Goal: Task Accomplishment & Management: Use online tool/utility

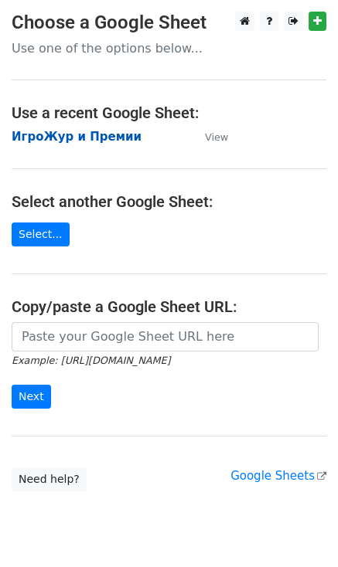
click at [72, 135] on strong "ИгроЖур и Премии" at bounding box center [77, 137] width 130 height 14
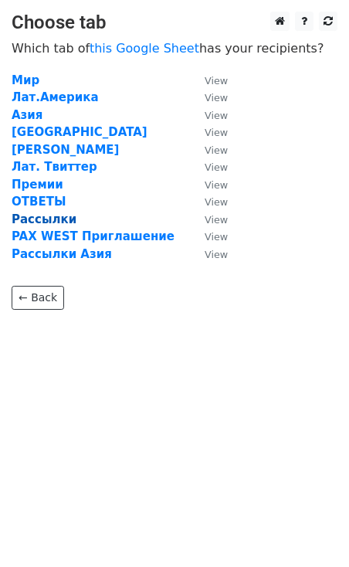
click at [39, 221] on strong "Рассылки" at bounding box center [44, 219] width 65 height 14
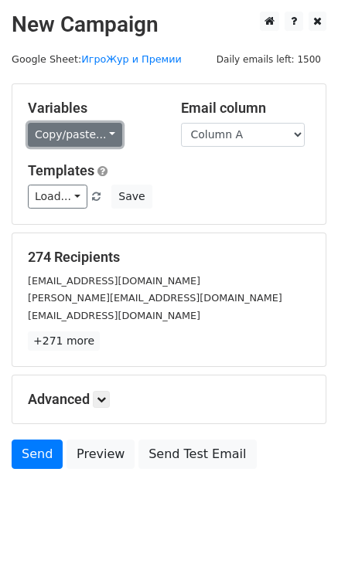
click at [103, 128] on link "Copy/paste..." at bounding box center [75, 135] width 94 height 24
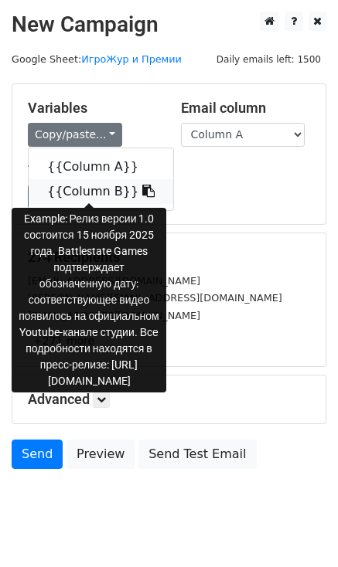
click at [96, 188] on link "{{Column B}}" at bounding box center [101, 191] width 144 height 25
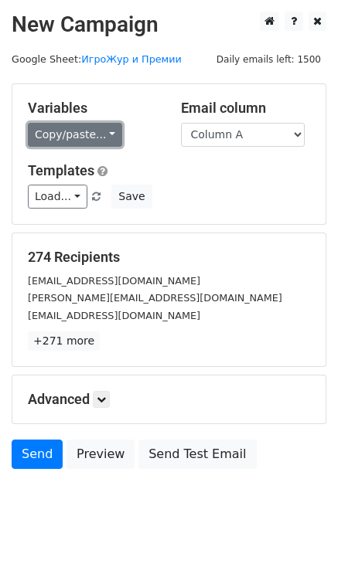
click at [74, 137] on link "Copy/paste..." at bounding box center [75, 135] width 94 height 24
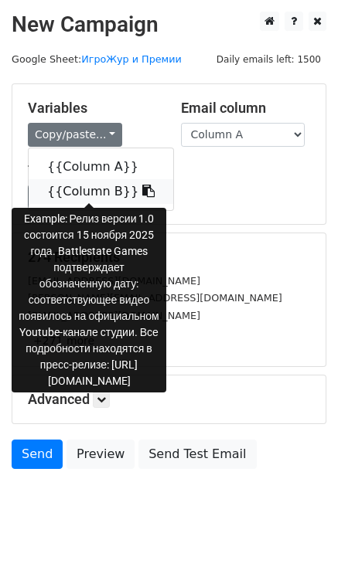
click at [77, 192] on link "{{Column B}}" at bounding box center [101, 191] width 144 height 25
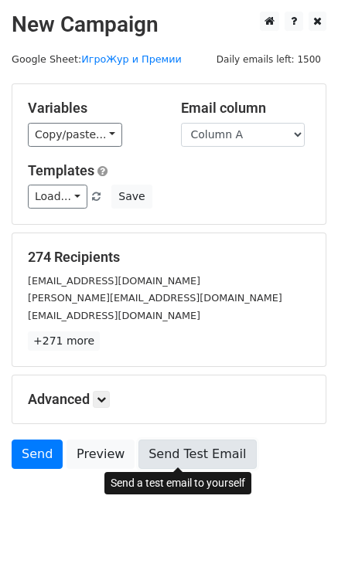
click at [192, 460] on link "Send Test Email" at bounding box center [196, 453] width 117 height 29
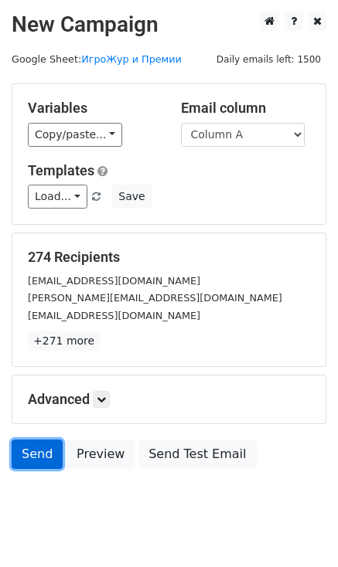
click at [39, 450] on link "Send" at bounding box center [37, 453] width 51 height 29
